Goal: Task Accomplishment & Management: Manage account settings

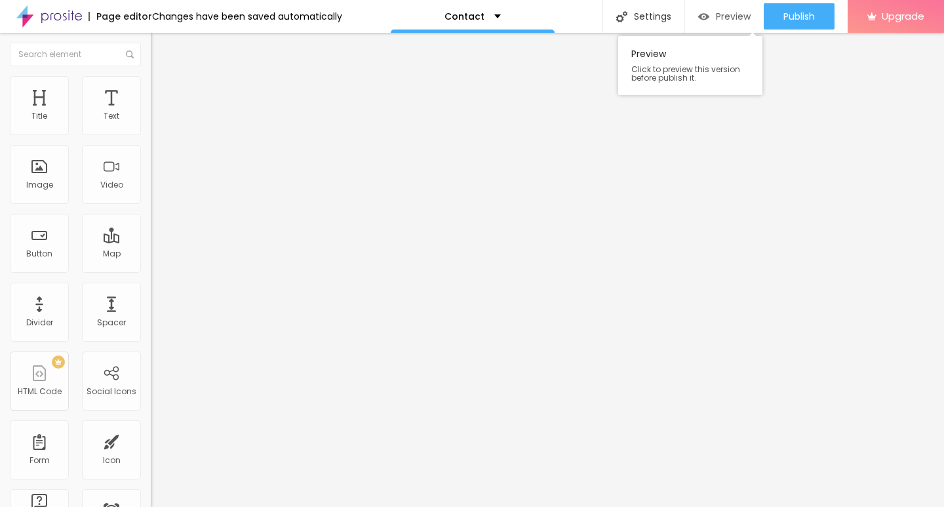
click at [733, 16] on span "Preview" at bounding box center [733, 16] width 35 height 10
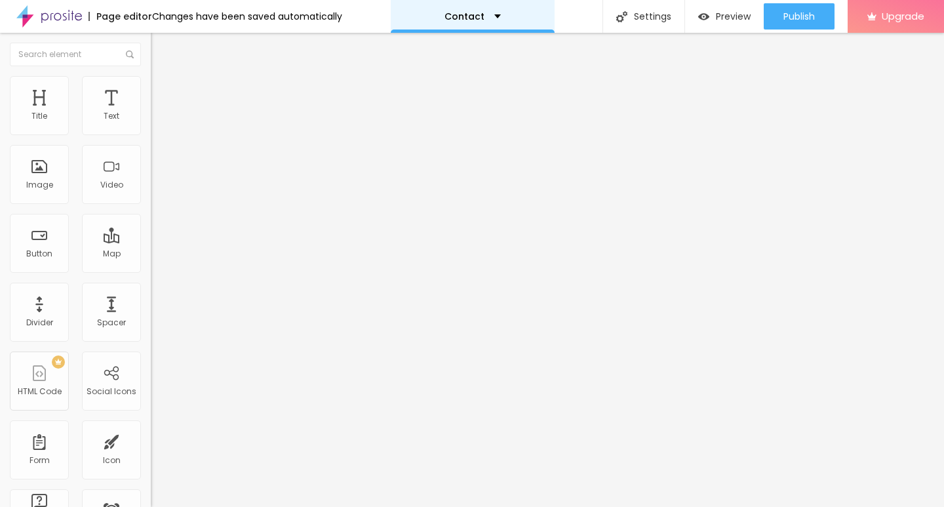
click at [485, 18] on div "Contact" at bounding box center [472, 16] width 56 height 9
click at [151, 123] on input "Alboom Brasil" at bounding box center [229, 116] width 157 height 13
type input "A"
paste input "2 Manor Farm Court Old Wolverton Road Old Wolverton Milton Keynes England"
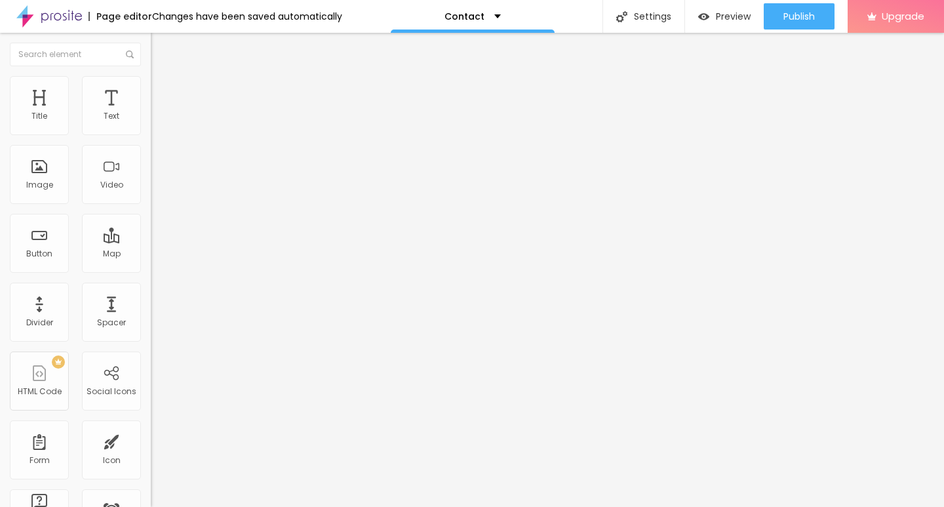
type input "SP Two 2 Manor Farm Court Old Wolverton Road Old Wolverton Milton Keynes England"
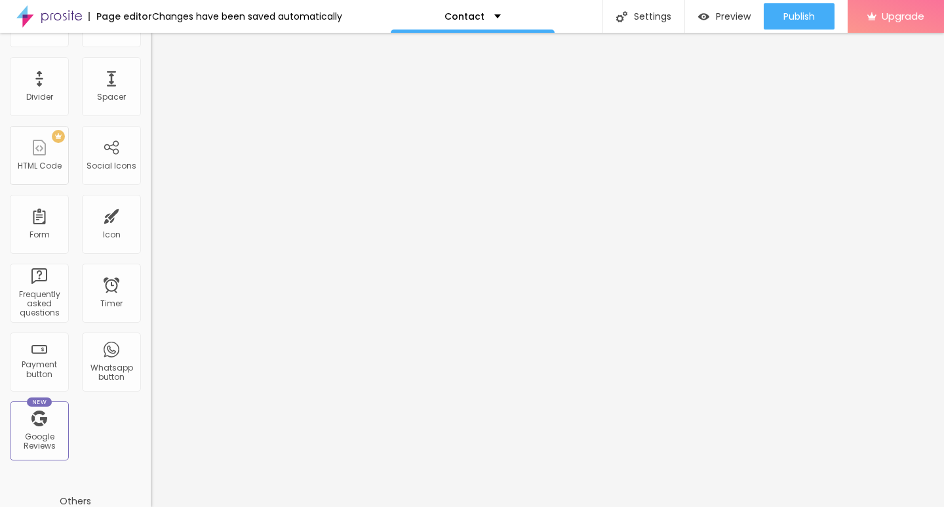
scroll to position [66, 0]
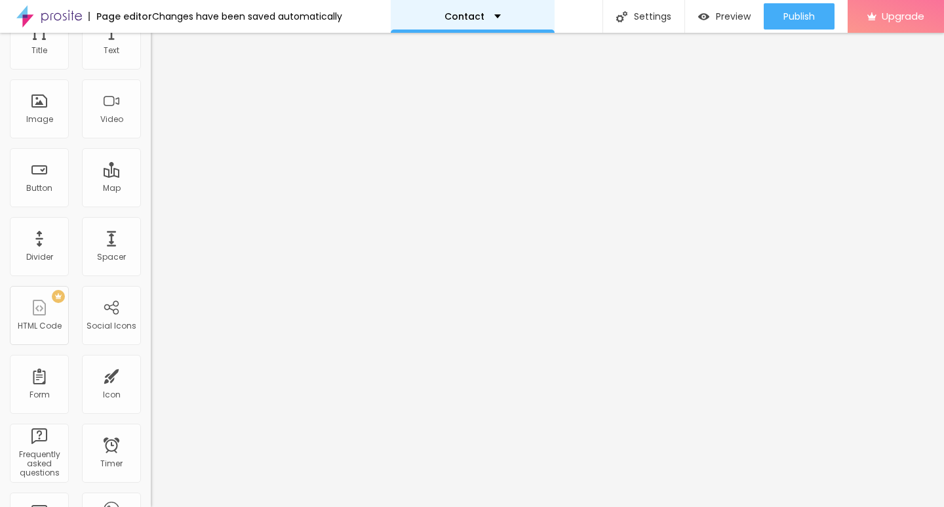
click at [484, 20] on div "Contact" at bounding box center [472, 16] width 56 height 9
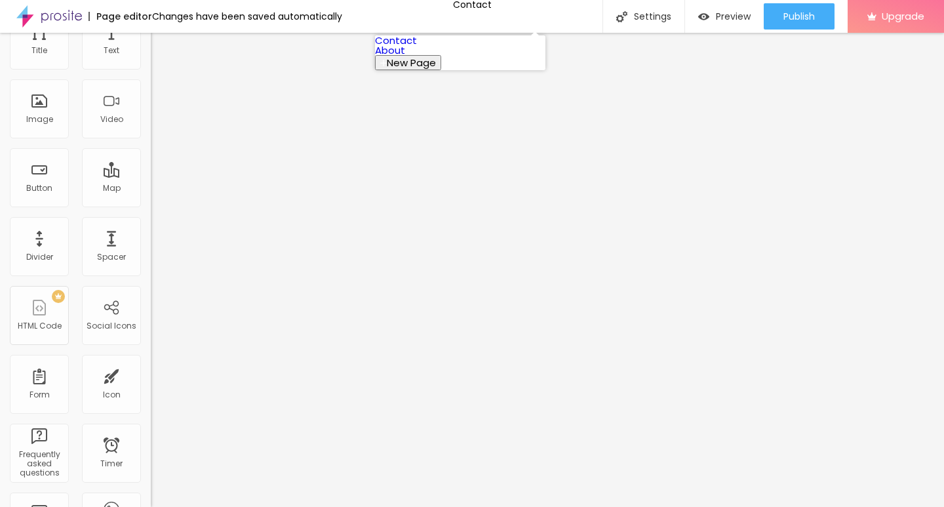
click at [405, 57] on link "About" at bounding box center [390, 50] width 30 height 14
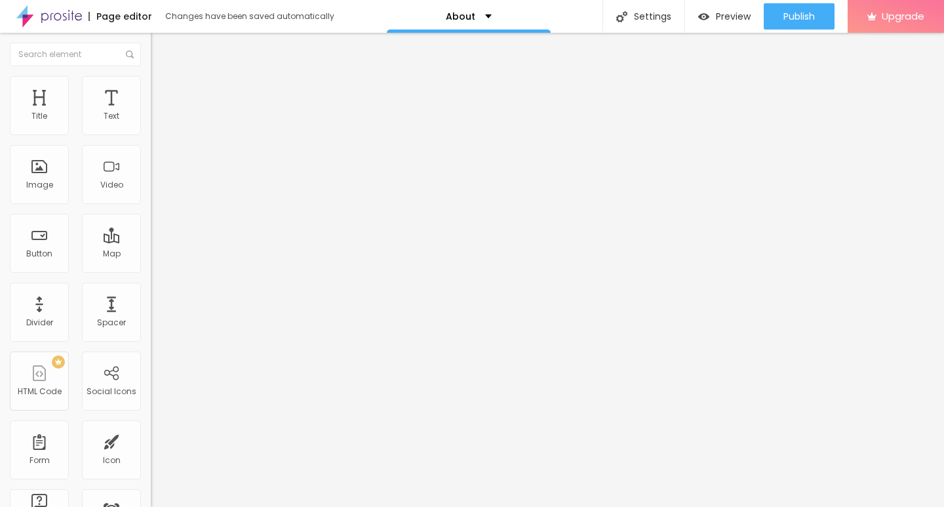
click at [151, 113] on span "Change image" at bounding box center [186, 107] width 70 height 11
click at [497, 20] on div "About" at bounding box center [469, 16] width 164 height 33
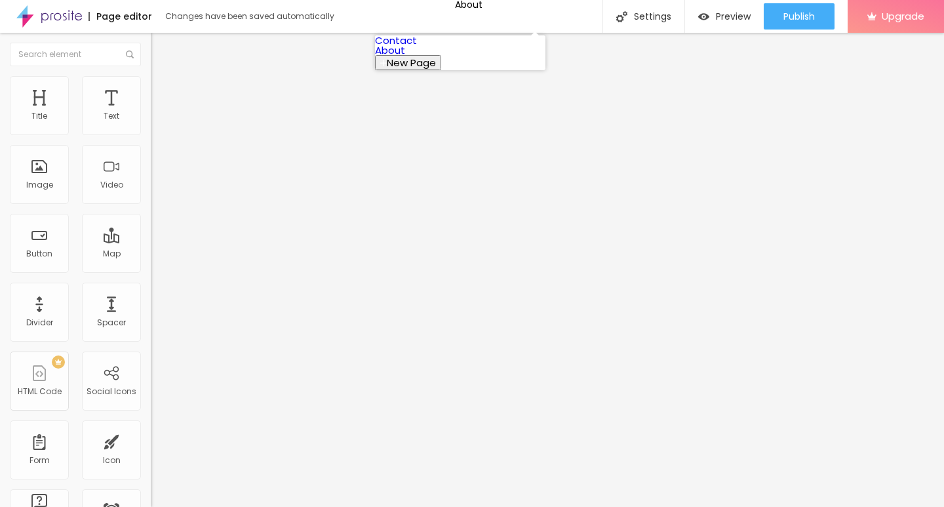
click at [417, 47] on link "Contact" at bounding box center [396, 40] width 42 height 14
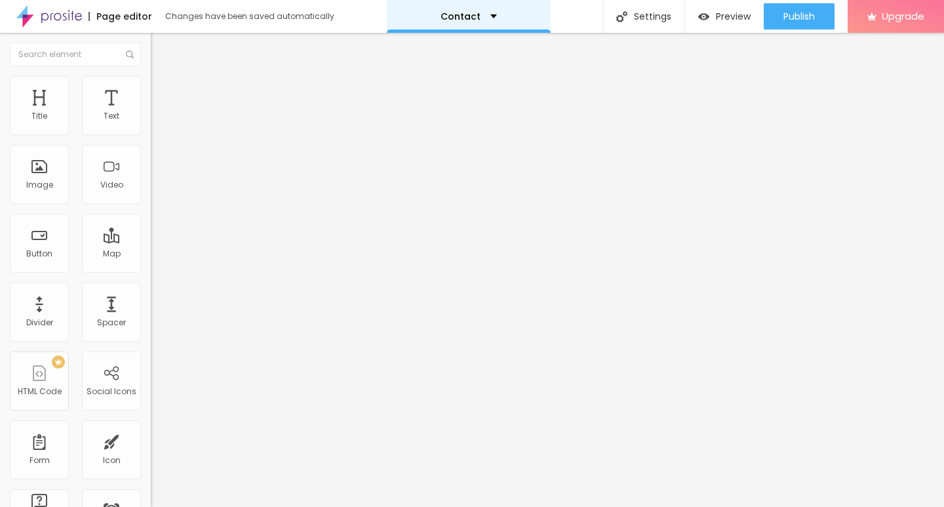
drag, startPoint x: 480, startPoint y: 14, endPoint x: 481, endPoint y: 22, distance: 8.5
click at [479, 15] on div "Contact" at bounding box center [468, 16] width 56 height 9
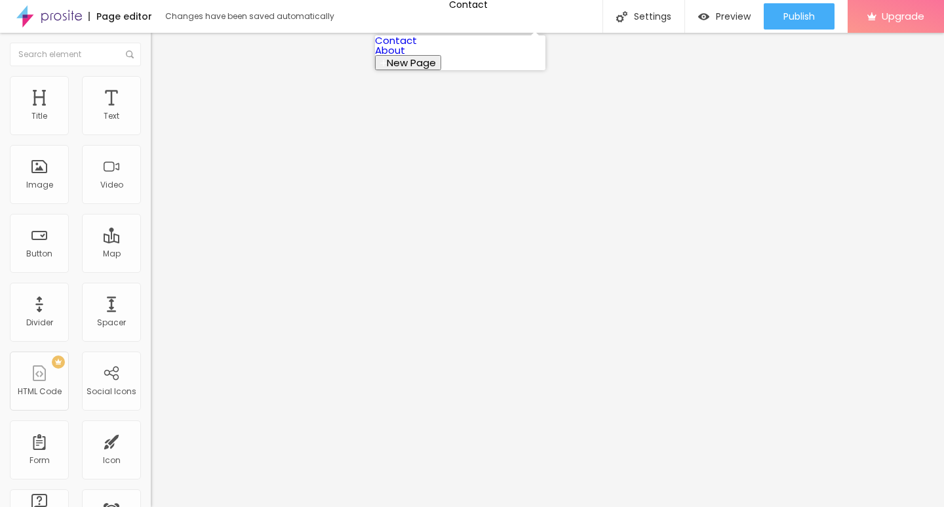
click at [405, 57] on link "About" at bounding box center [390, 50] width 30 height 14
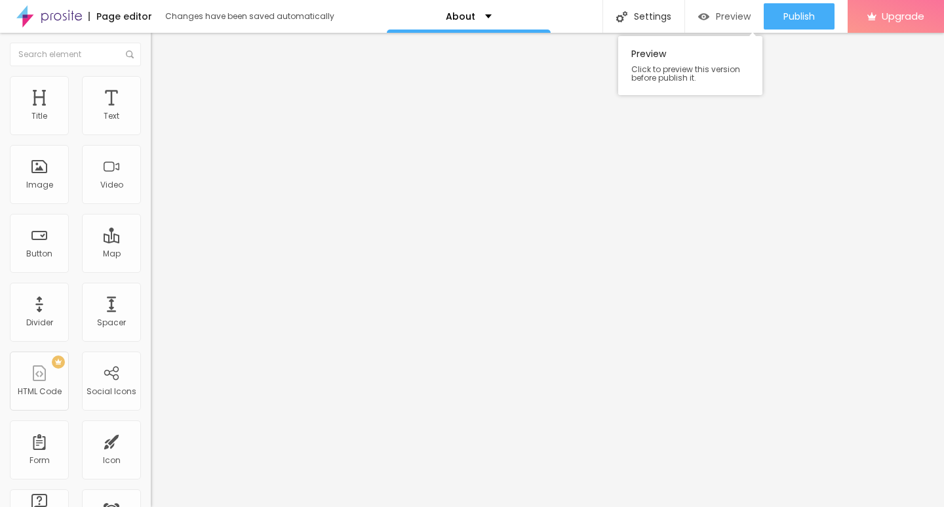
click at [726, 11] on span "Preview" at bounding box center [733, 16] width 35 height 10
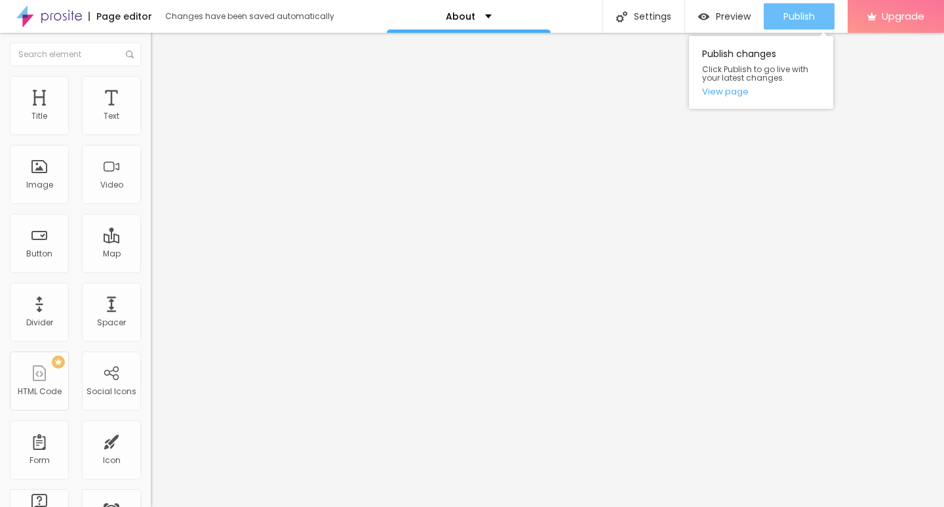
click at [792, 18] on span "Publish" at bounding box center [798, 16] width 31 height 10
click at [741, 94] on link "View page" at bounding box center [761, 91] width 118 height 9
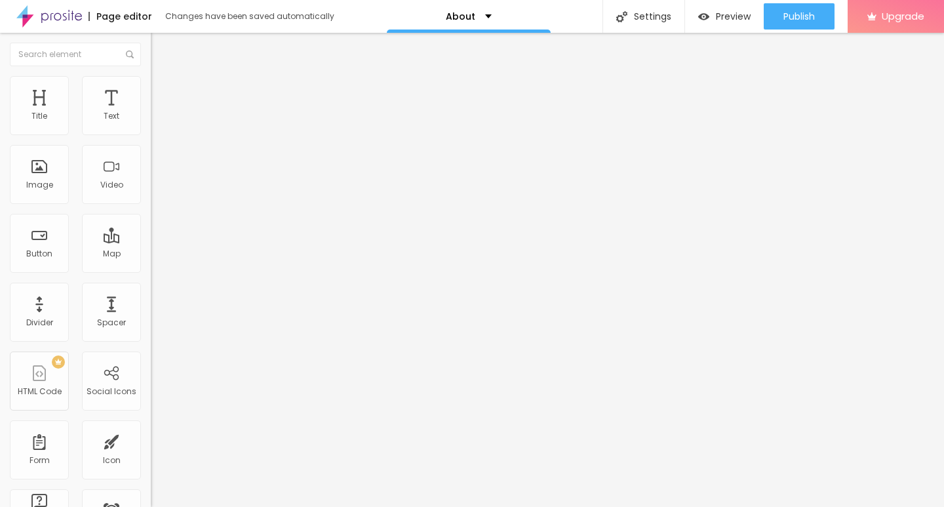
click at [151, 119] on span "Boxed" at bounding box center [163, 113] width 25 height 11
click at [151, 138] on div "Mode Boxed Boxed Full" at bounding box center [226, 120] width 151 height 36
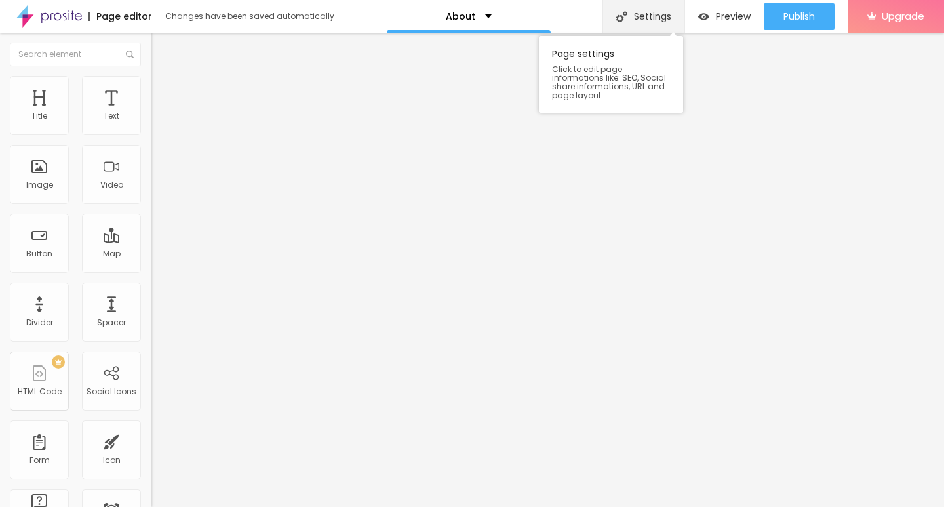
click at [646, 24] on div "Settings" at bounding box center [643, 16] width 82 height 33
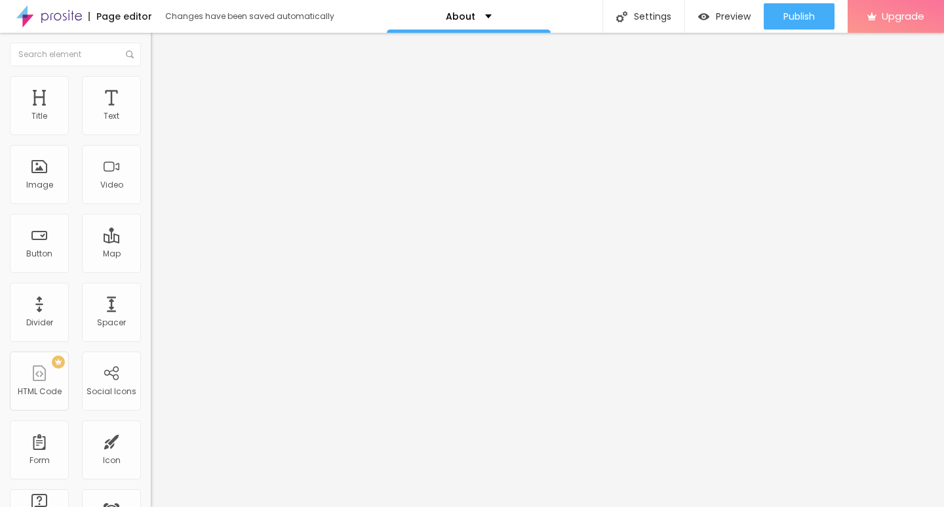
drag, startPoint x: 492, startPoint y: 221, endPoint x: 332, endPoint y: 216, distance: 159.4
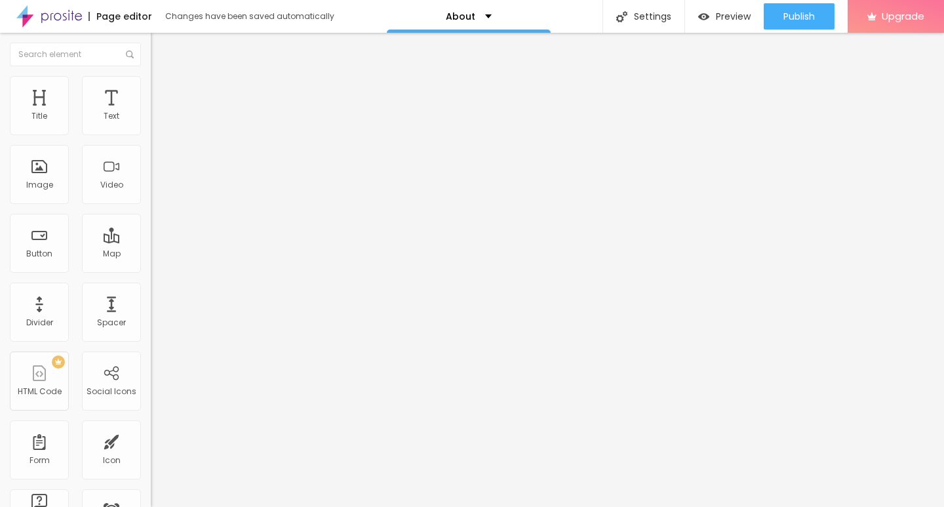
type input "/"
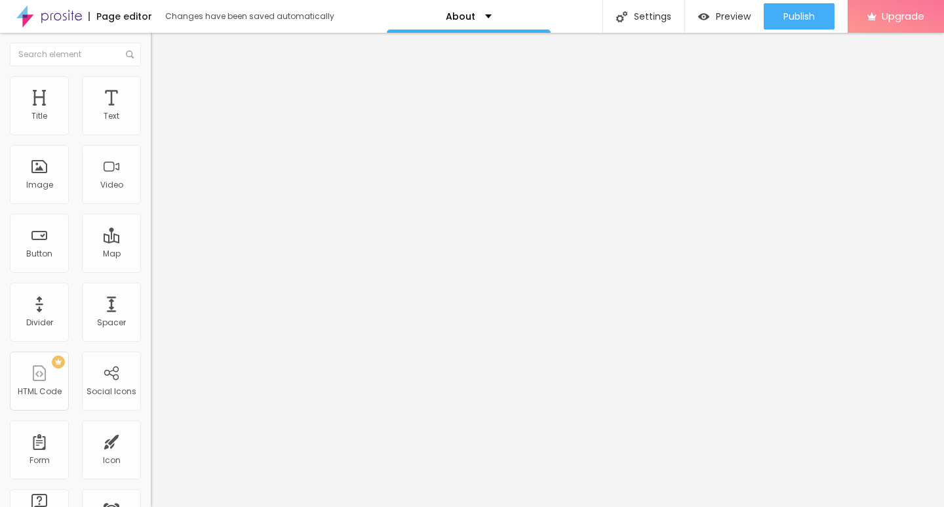
type input "/"
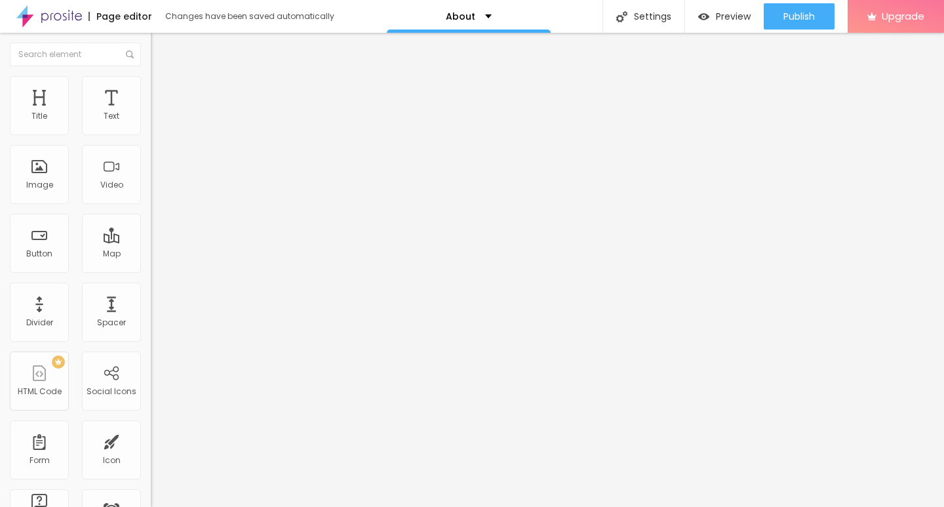
type input "/"
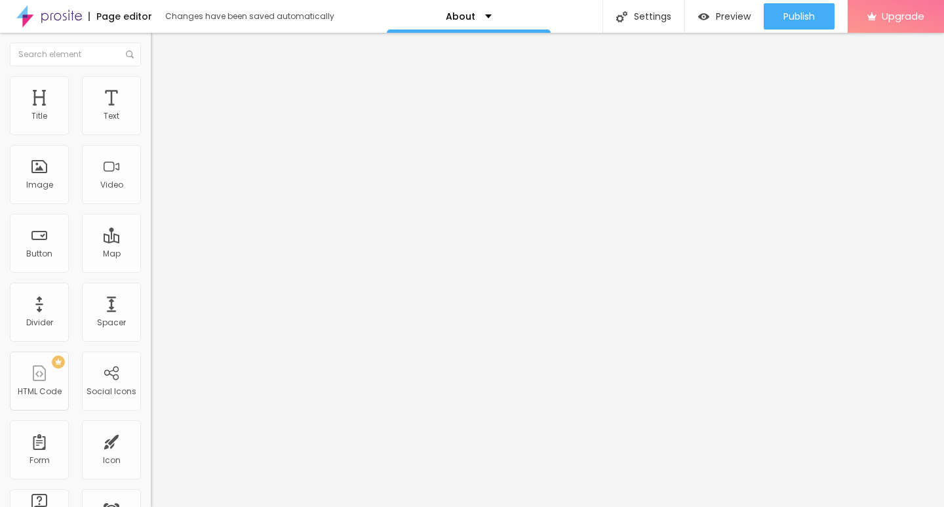
click at [480, 18] on div "About" at bounding box center [469, 16] width 46 height 9
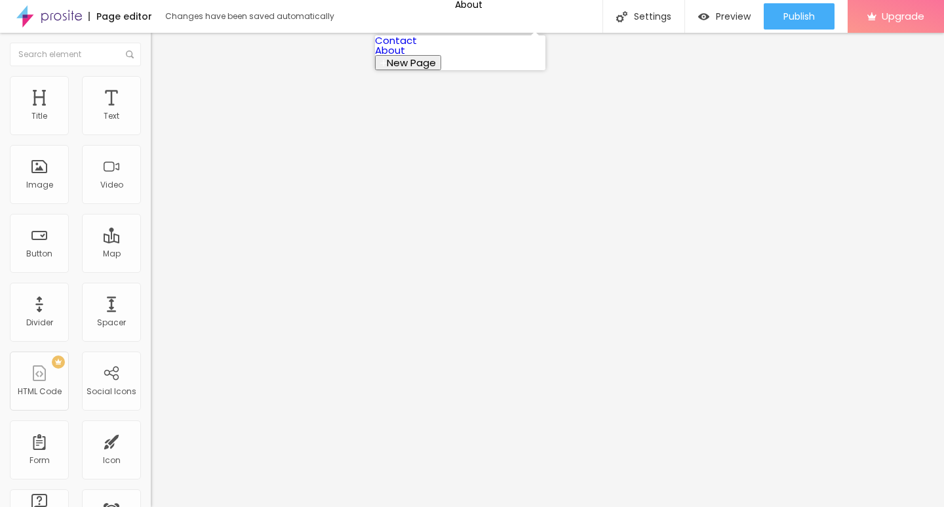
click at [405, 57] on link "About" at bounding box center [390, 50] width 30 height 14
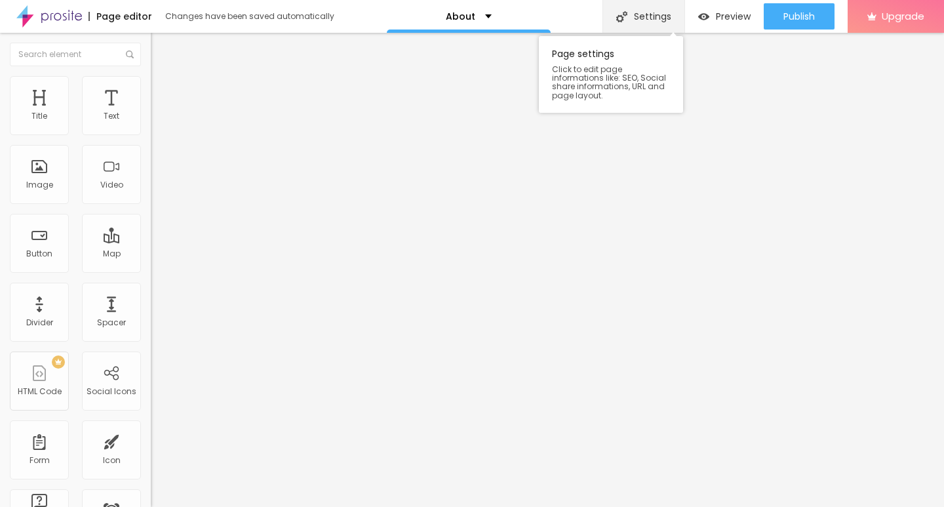
click at [652, 17] on div "Settings" at bounding box center [643, 16] width 82 height 33
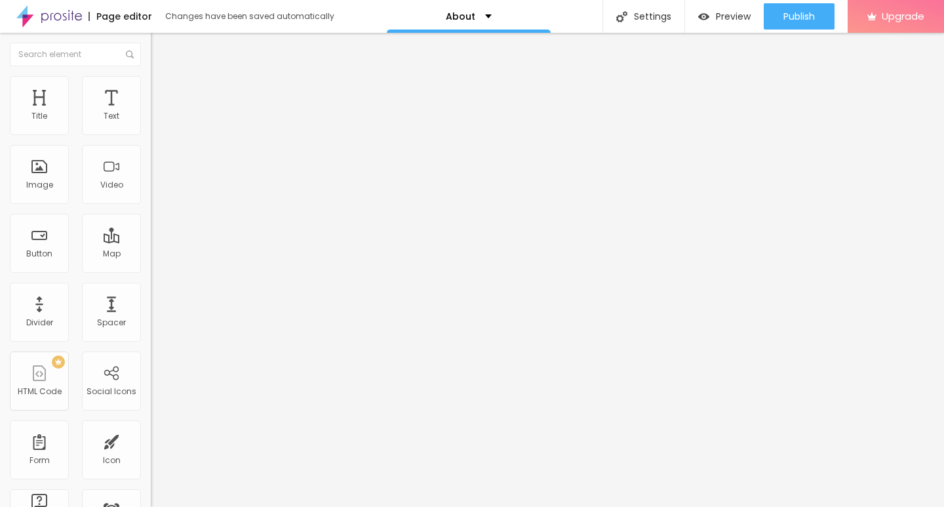
click at [471, 14] on div "About" at bounding box center [469, 16] width 46 height 9
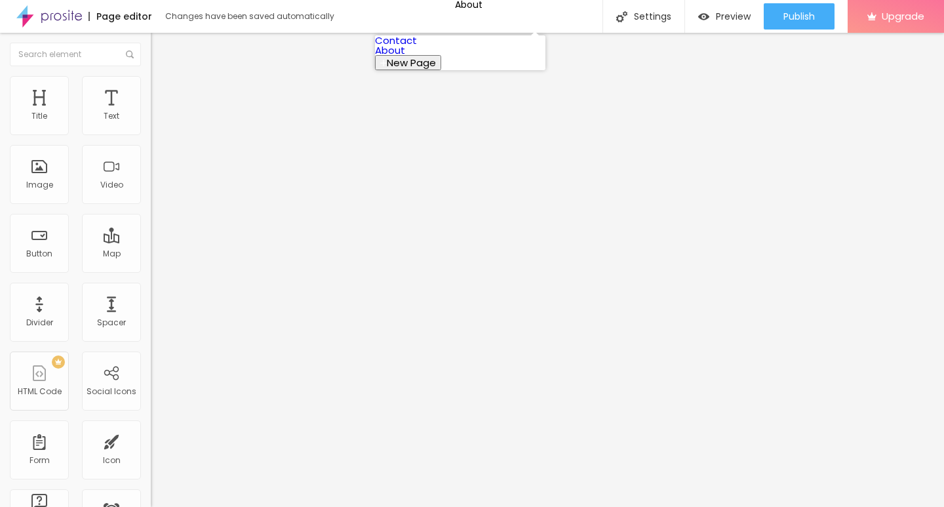
click at [417, 47] on link "Contact" at bounding box center [396, 40] width 42 height 14
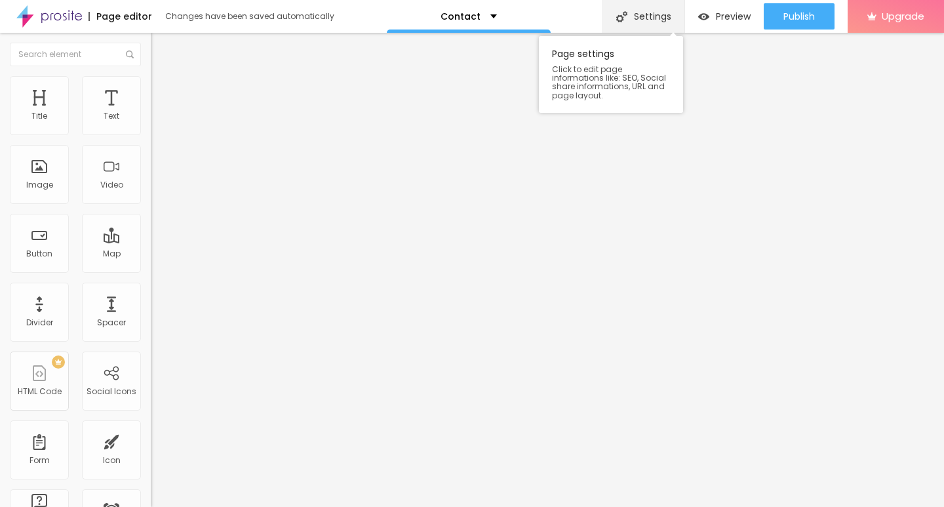
click at [648, 15] on div "Settings" at bounding box center [643, 16] width 82 height 33
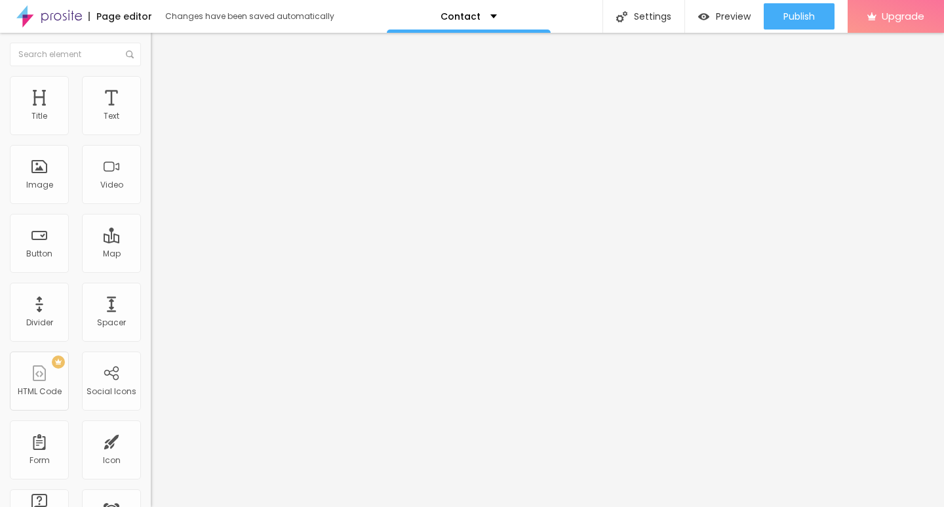
click at [490, 14] on div "Contact" at bounding box center [468, 16] width 56 height 9
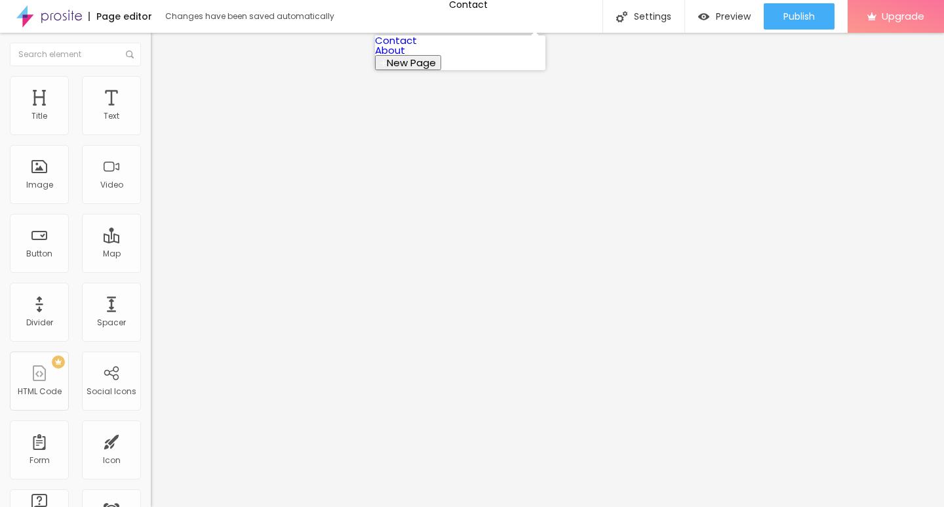
click at [405, 57] on link "About" at bounding box center [390, 50] width 30 height 14
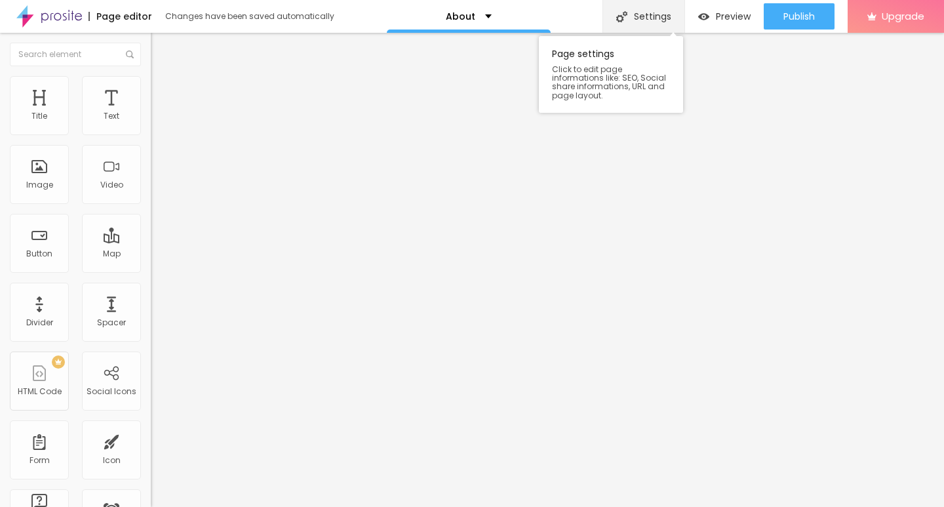
click at [637, 14] on div "Settings" at bounding box center [643, 16] width 82 height 33
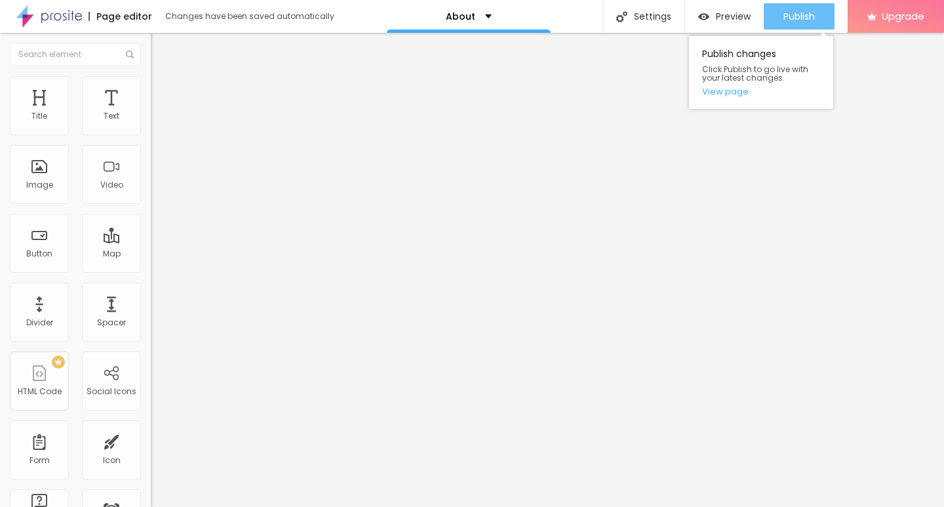
click at [793, 9] on div "Publish" at bounding box center [798, 16] width 31 height 26
click at [730, 92] on link "View page" at bounding box center [761, 91] width 118 height 9
click at [800, 15] on span "Publish" at bounding box center [798, 16] width 31 height 10
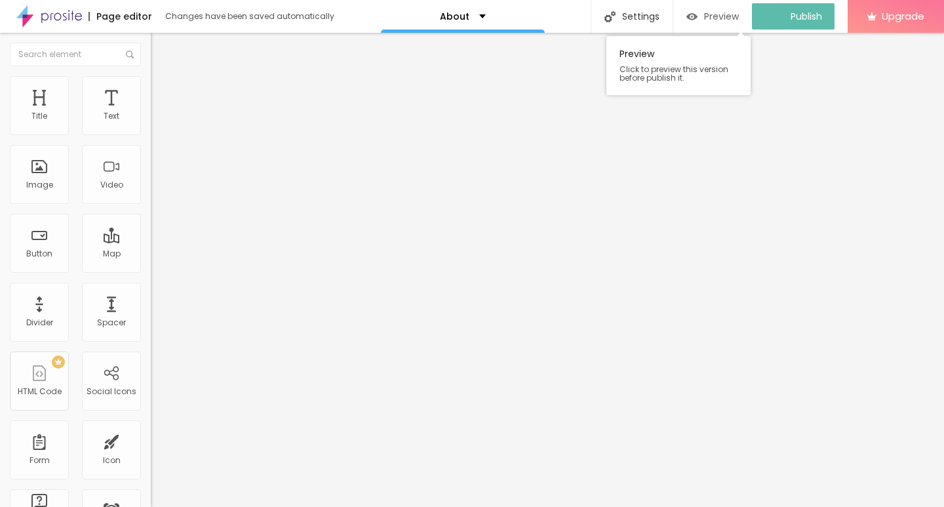
click at [697, 13] on img "button" at bounding box center [691, 16] width 11 height 11
